Goal: Task Accomplishment & Management: Manage account settings

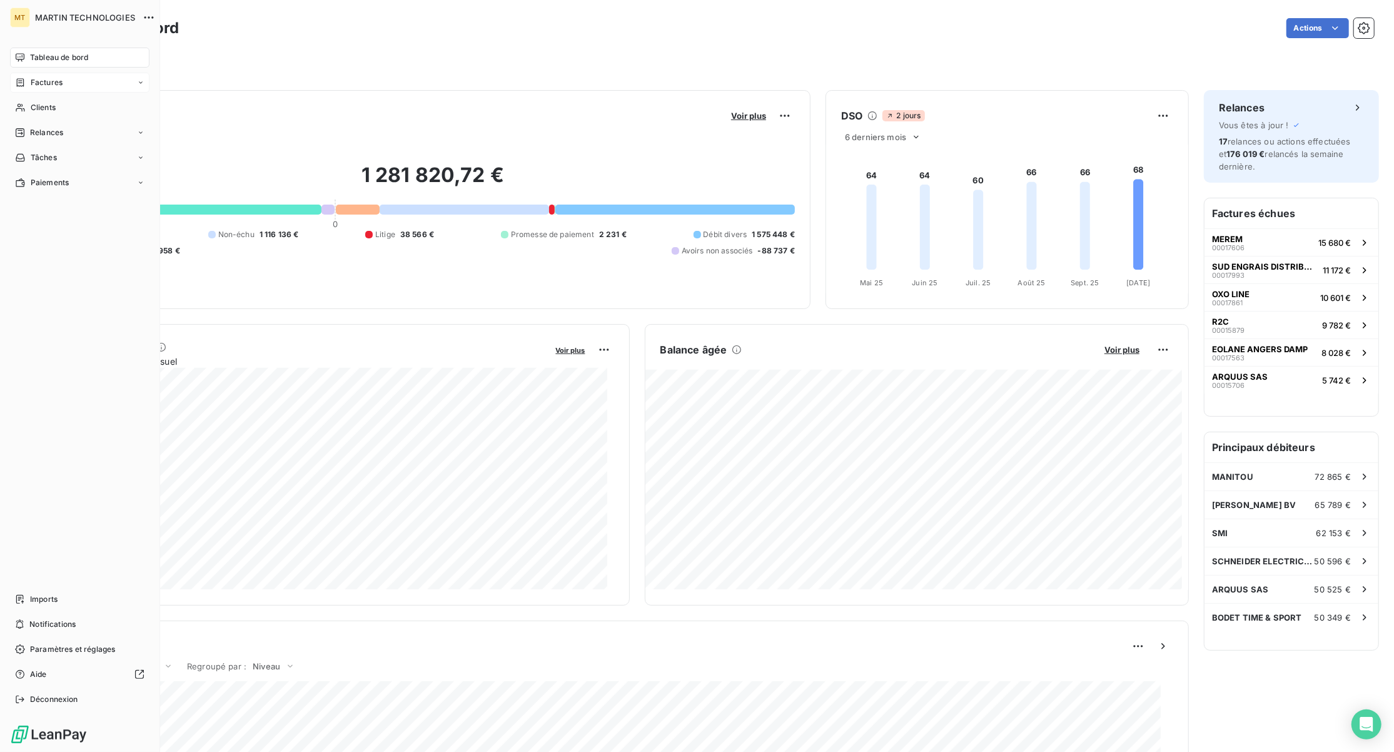
click at [46, 84] on span "Factures" at bounding box center [47, 82] width 32 height 11
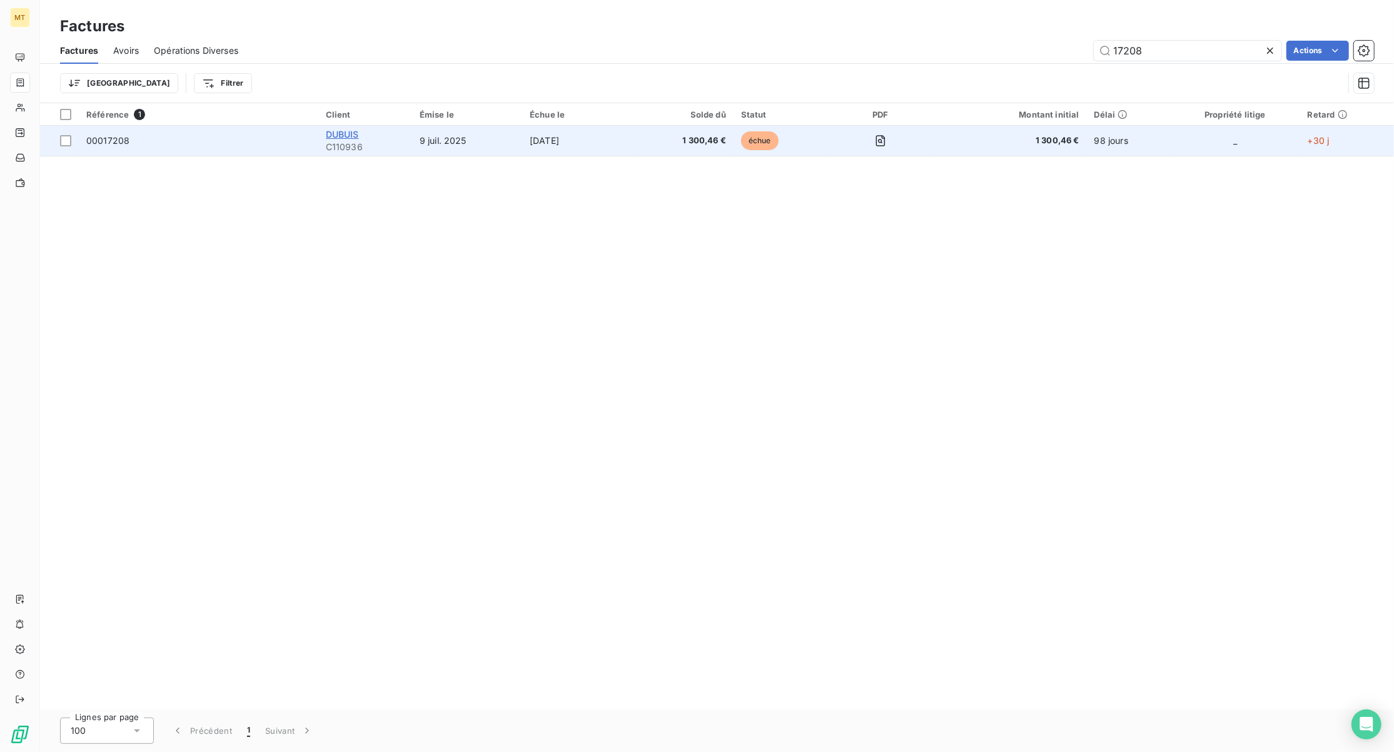
type input "17208"
click at [335, 133] on span "DUBUIS" at bounding box center [342, 134] width 33 height 11
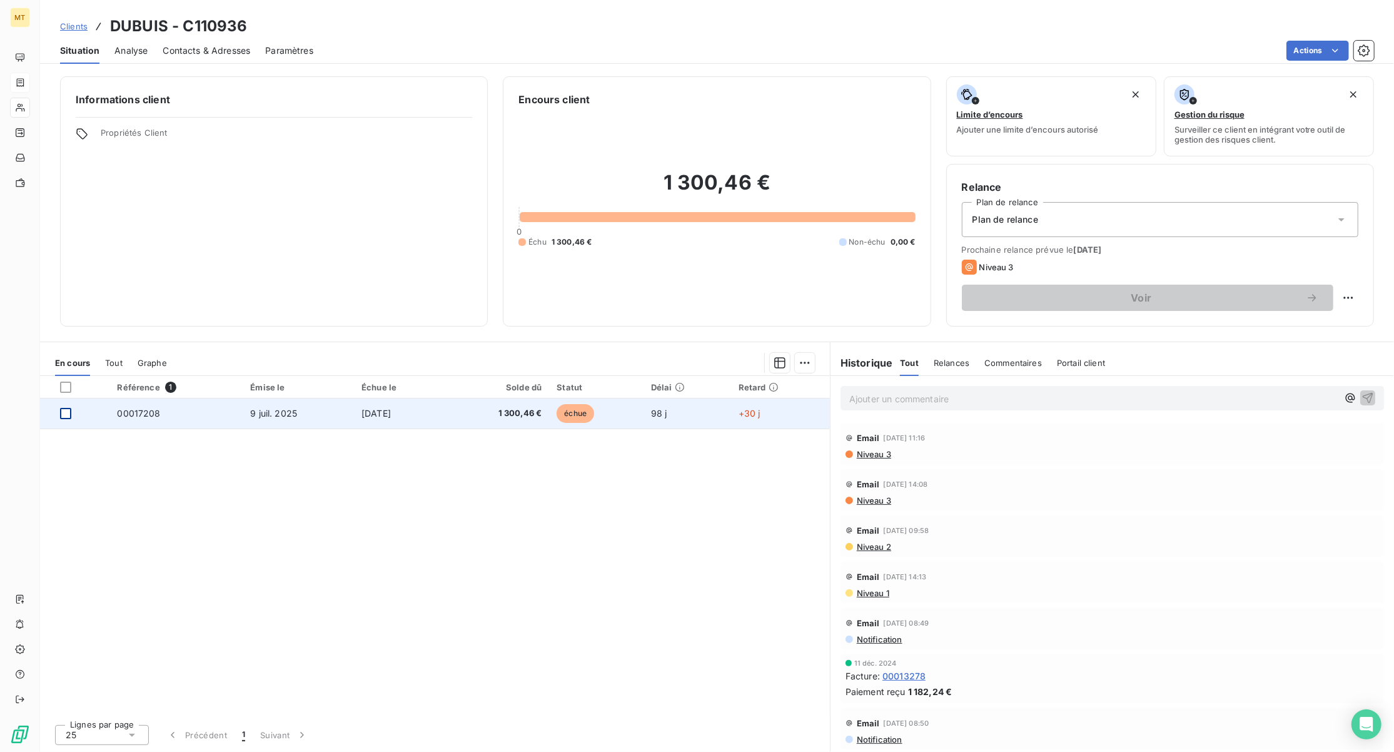
click at [68, 414] on div at bounding box center [65, 413] width 11 height 11
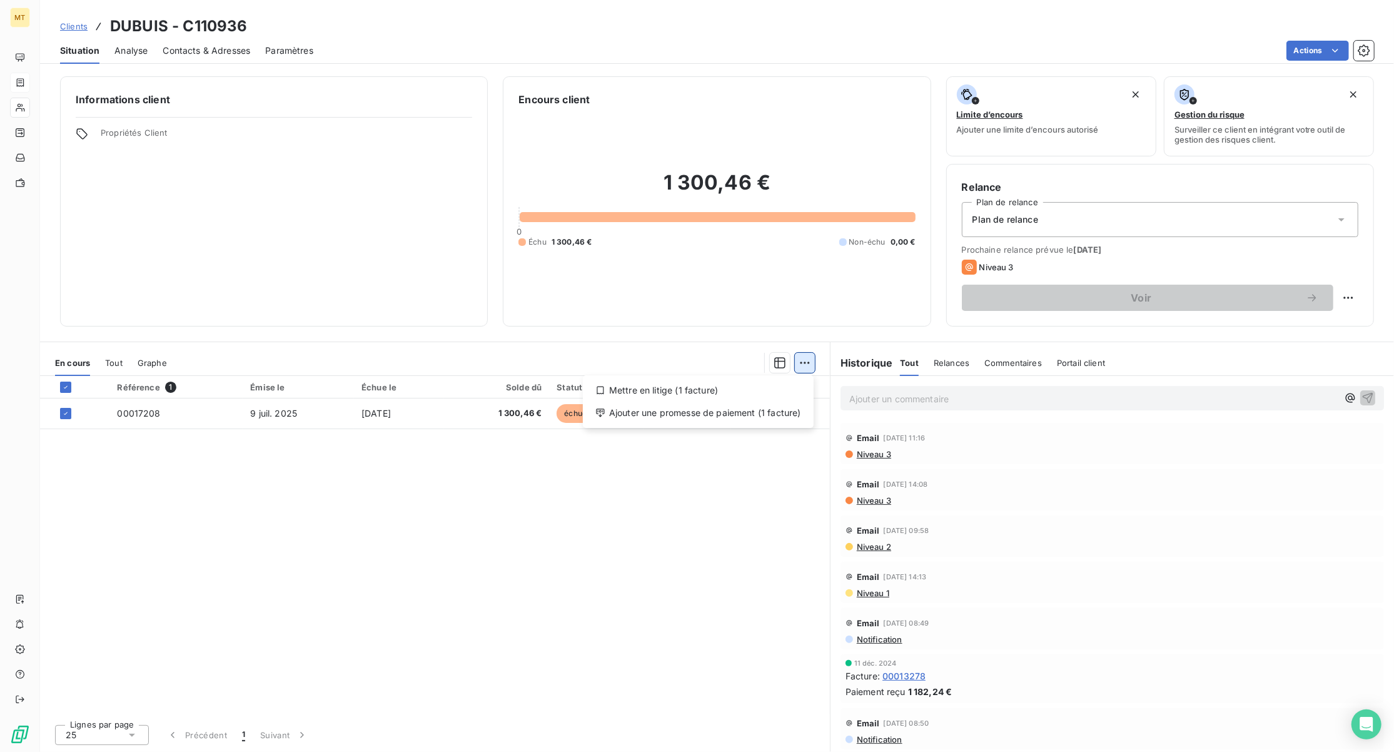
click at [806, 363] on html "MT Clients DUBUIS - C110936 Situation Analyse Contacts & Adresses Paramètres Ac…" at bounding box center [697, 376] width 1394 height 752
click at [717, 414] on div "Ajouter une promesse de paiement (1 facture)" at bounding box center [698, 413] width 221 height 20
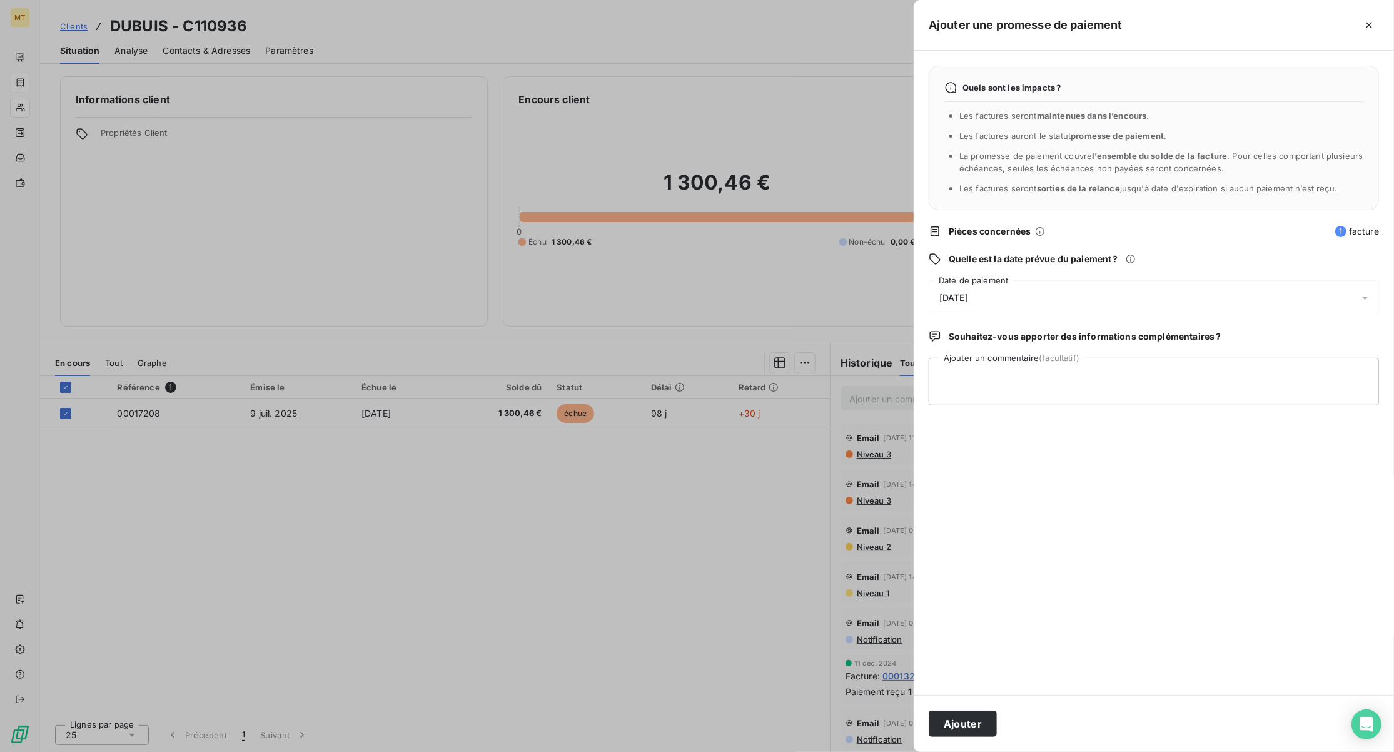
click at [944, 298] on span "[DATE]" at bounding box center [953, 298] width 29 height 10
click at [989, 474] on button "21" at bounding box center [989, 477] width 25 height 25
click at [968, 716] on button "Ajouter" at bounding box center [963, 723] width 68 height 26
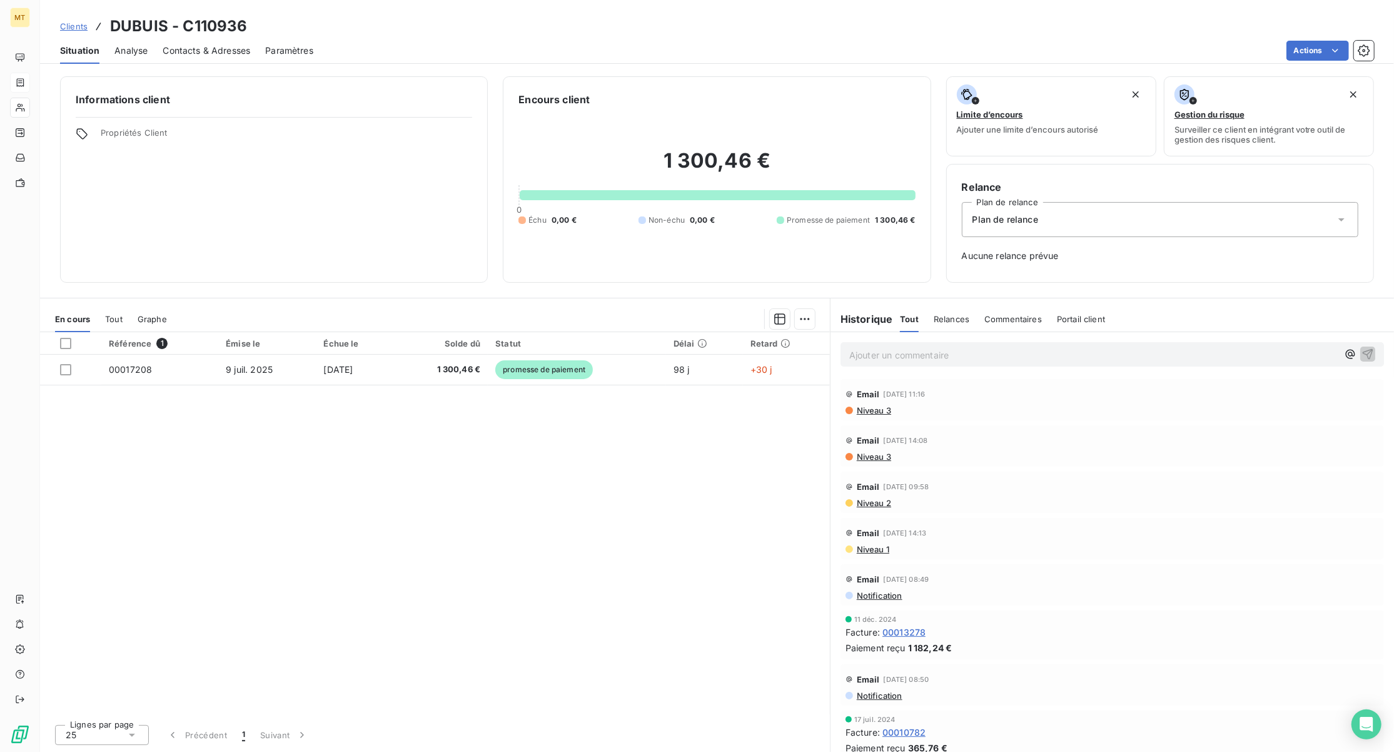
click at [872, 408] on span "Niveau 3" at bounding box center [874, 410] width 36 height 10
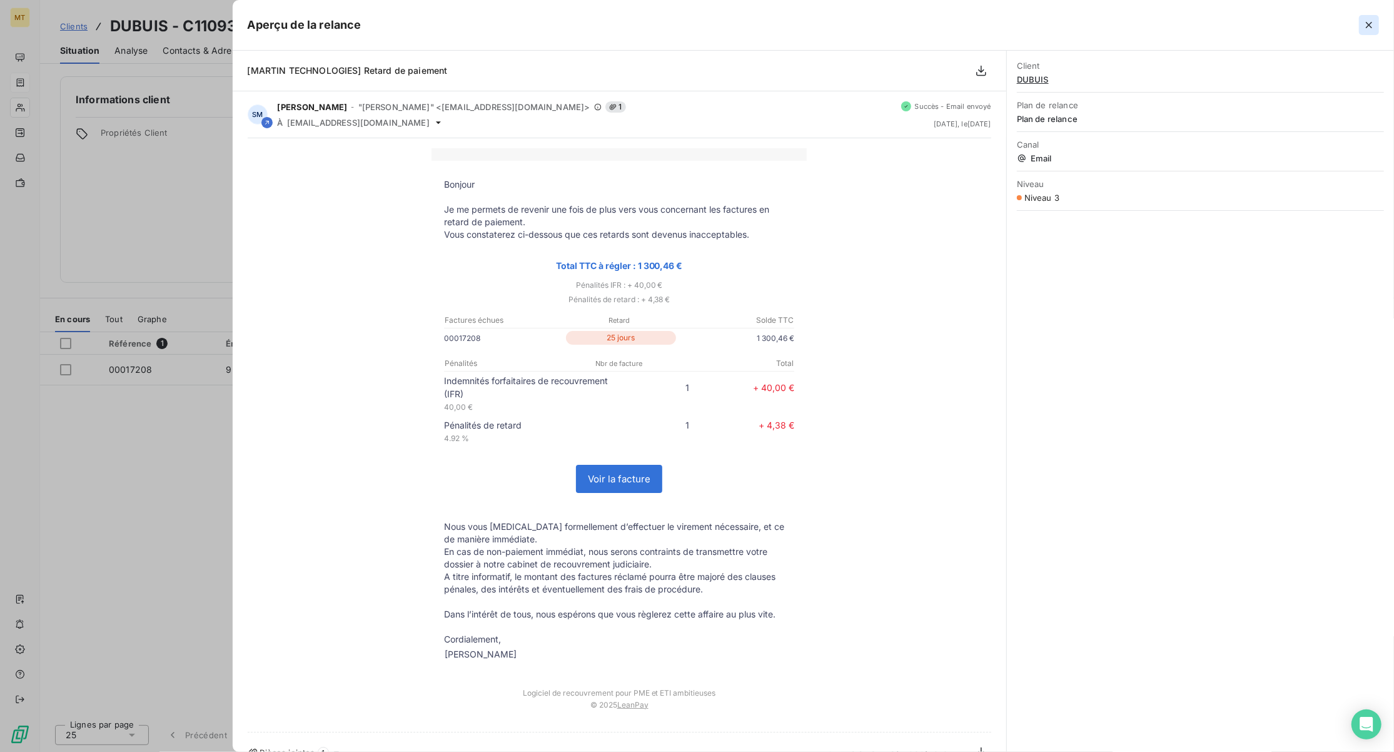
click at [1369, 26] on icon "button" at bounding box center [1369, 25] width 13 height 13
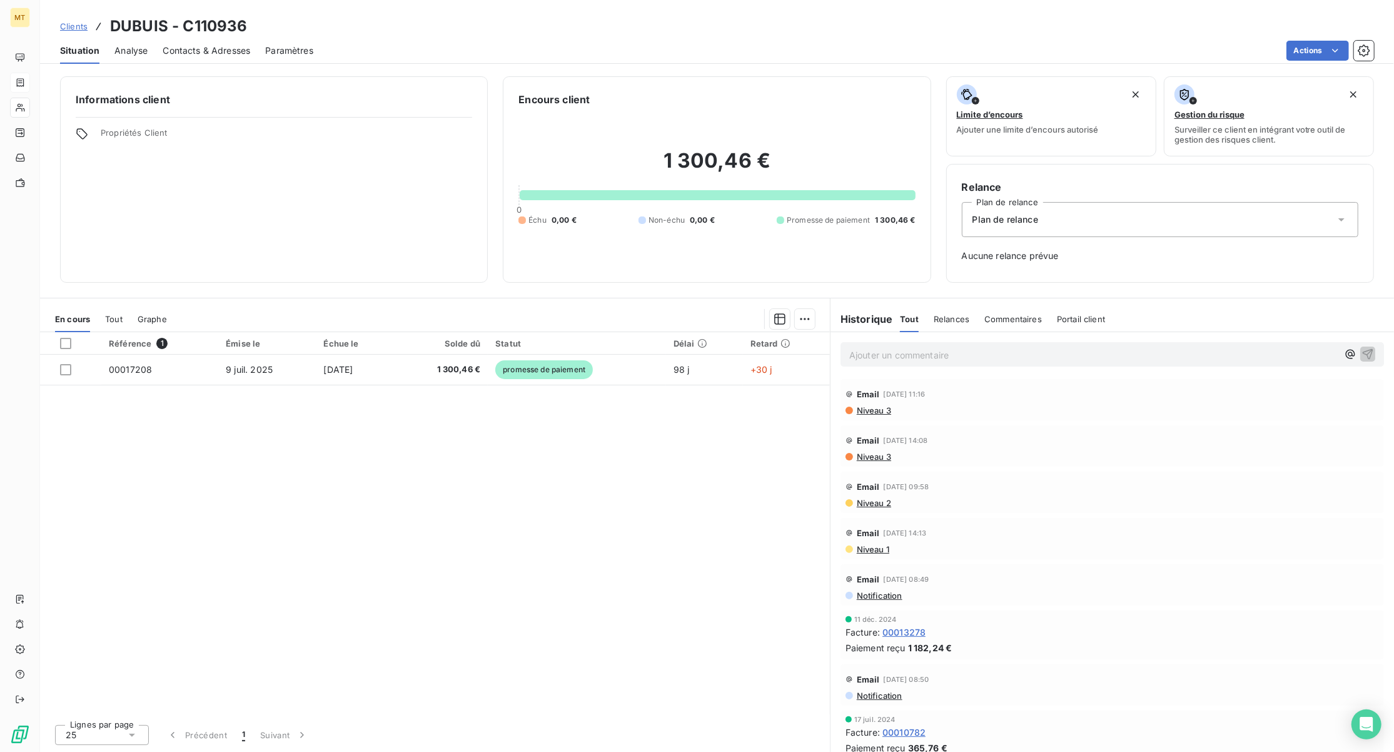
click at [871, 413] on span "Niveau 3" at bounding box center [874, 410] width 36 height 10
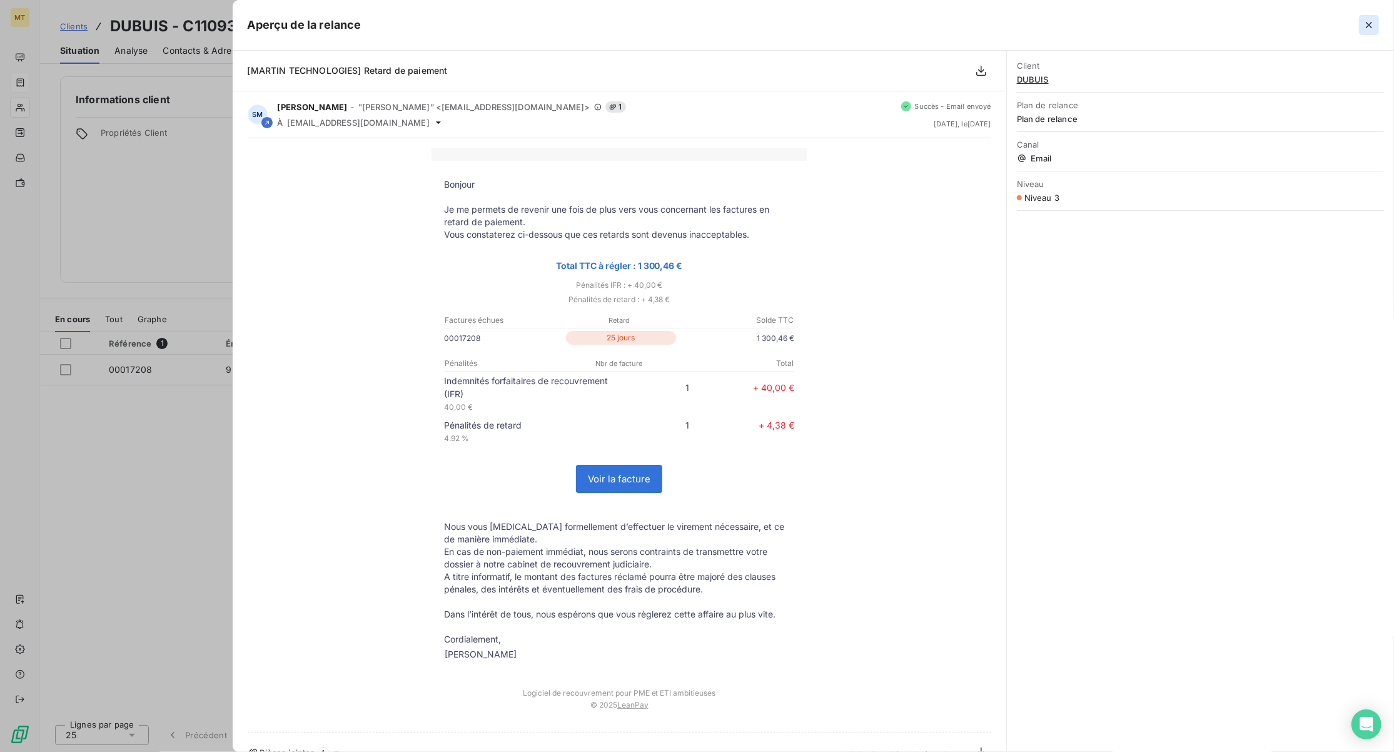
click at [1368, 26] on icon "button" at bounding box center [1369, 25] width 13 height 13
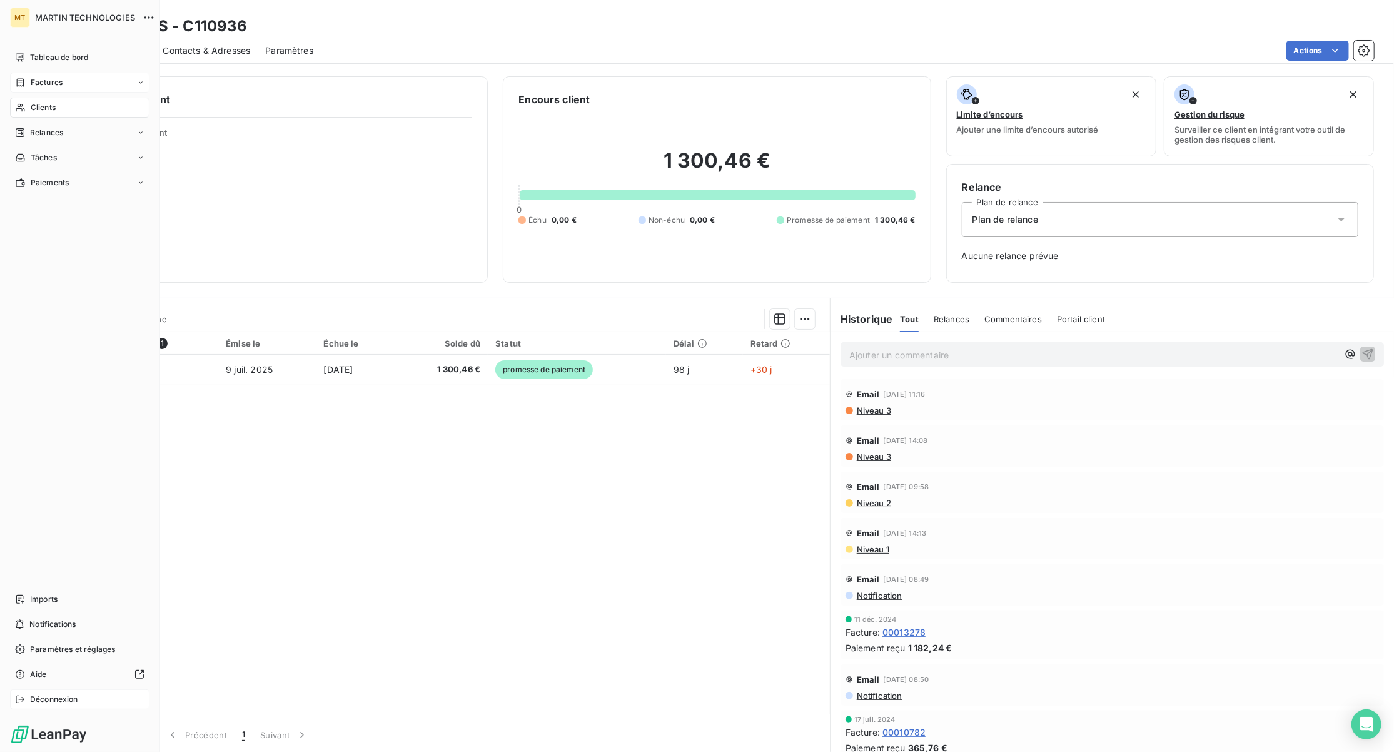
click at [21, 701] on icon at bounding box center [20, 699] width 10 height 10
